Goal: Task Accomplishment & Management: Use online tool/utility

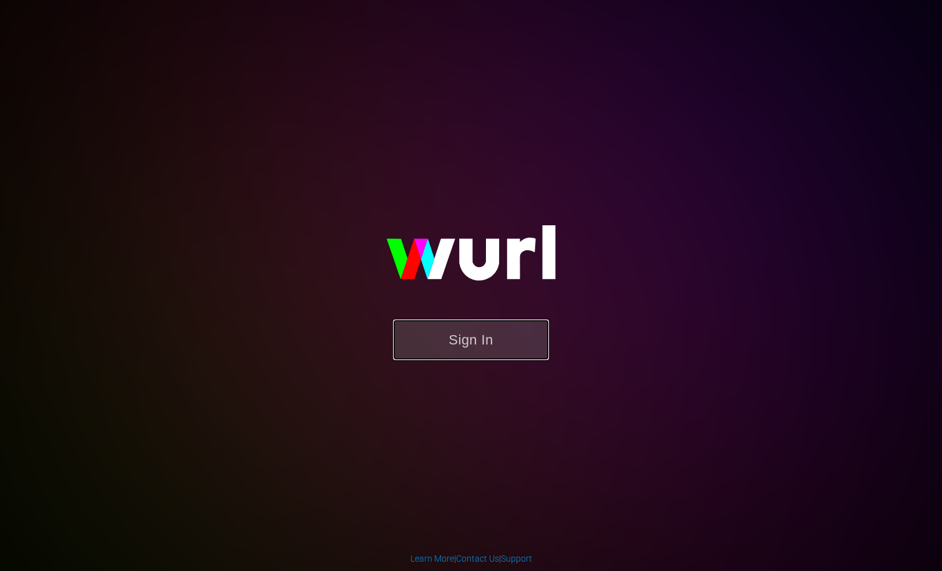
click at [450, 336] on button "Sign In" at bounding box center [471, 339] width 156 height 41
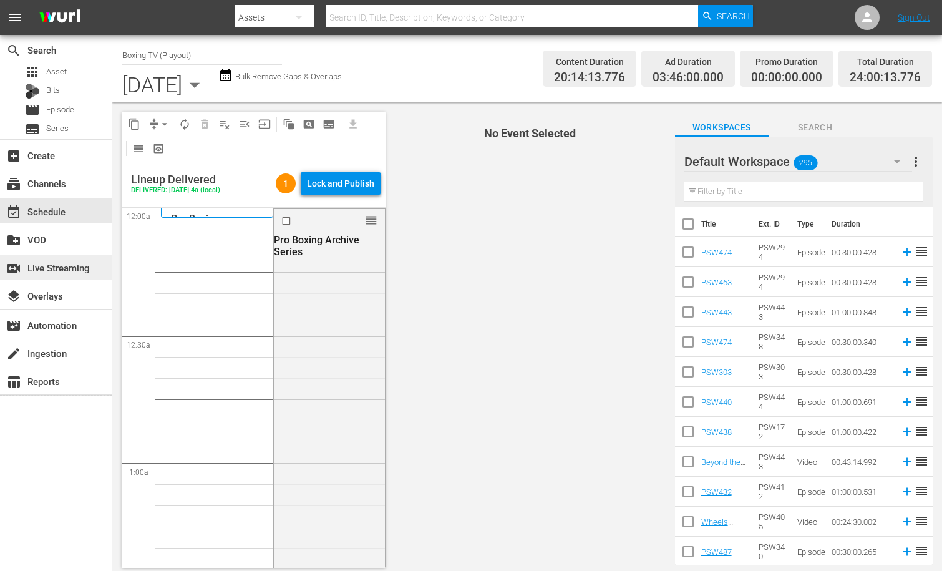
click at [70, 262] on div "switch_video Live Streaming" at bounding box center [35, 265] width 70 height 11
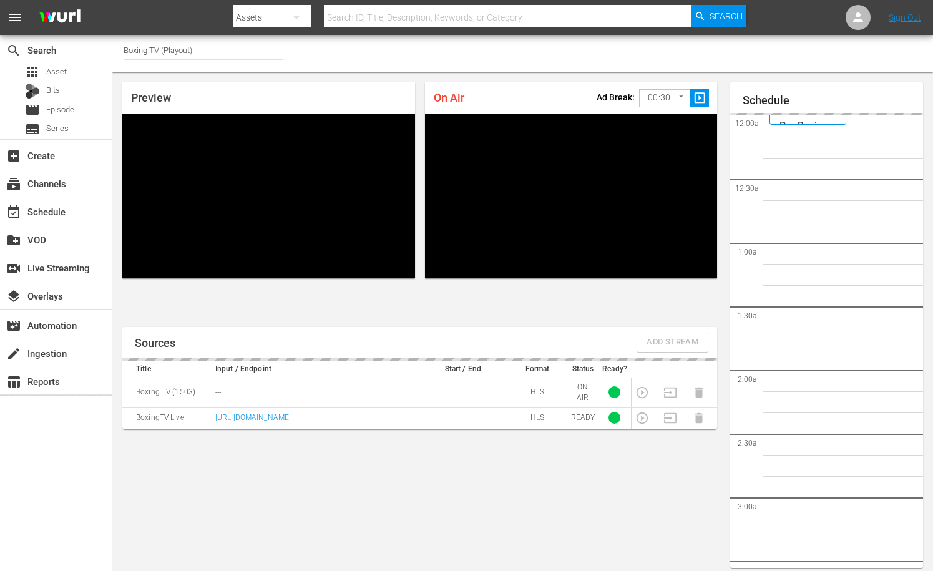
scroll to position [7, 0]
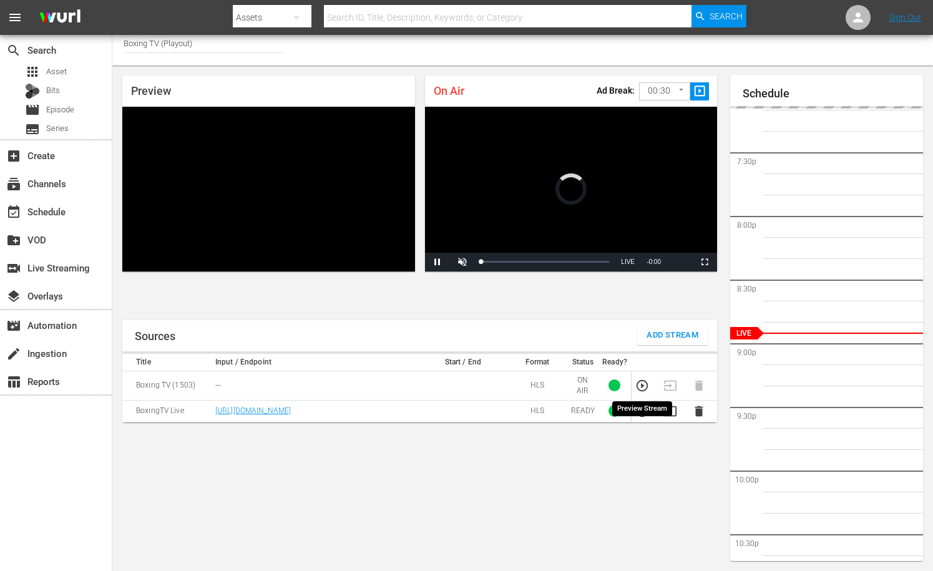
click at [644, 388] on icon "button" at bounding box center [642, 386] width 14 height 14
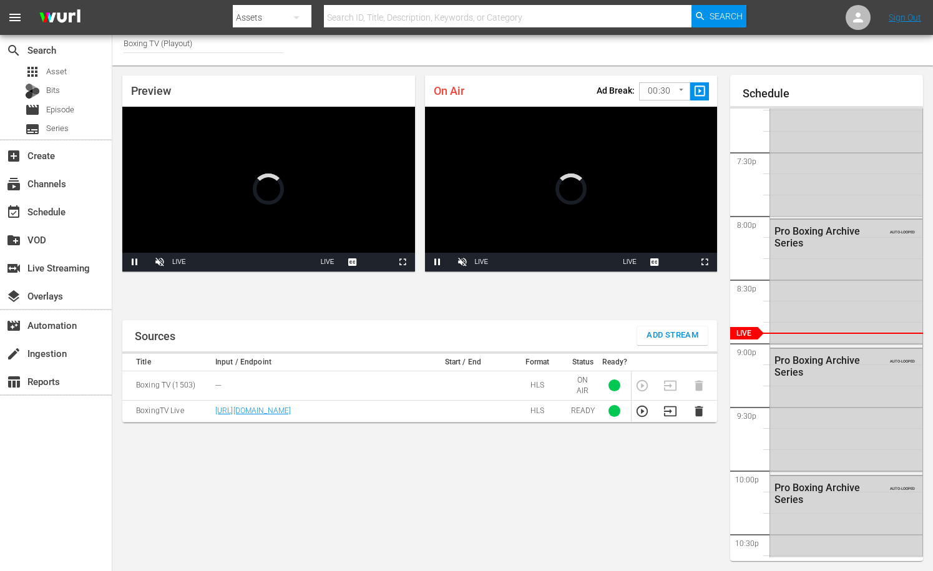
scroll to position [0, 0]
